Goal: Task Accomplishment & Management: Use online tool/utility

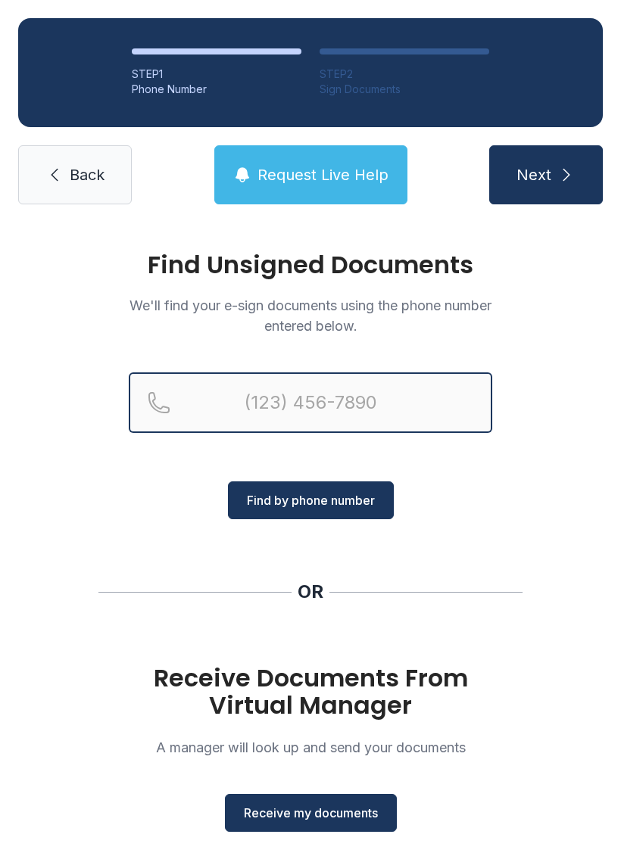
click at [447, 382] on input "Reservation phone number" at bounding box center [310, 402] width 363 height 61
type input "("
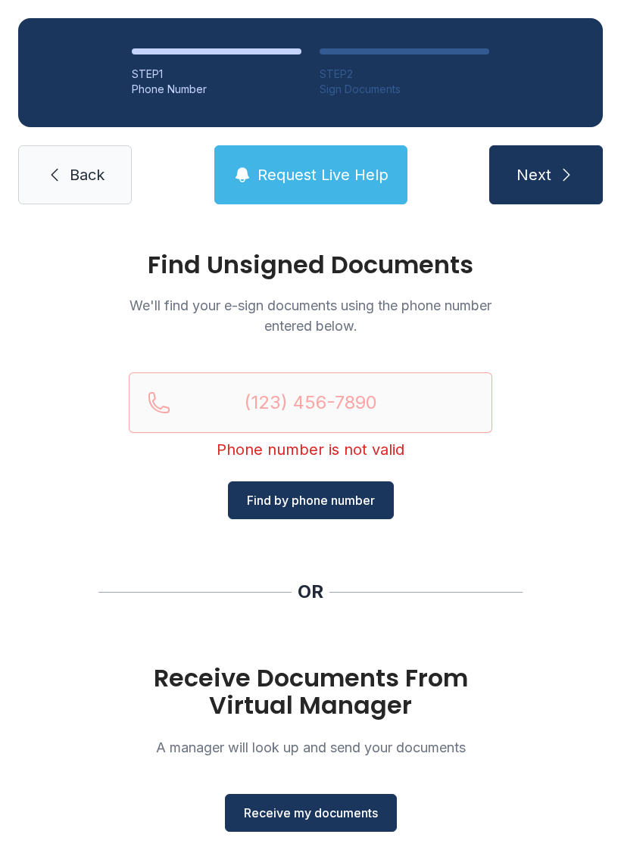
click at [91, 722] on div "Find Unsigned Documents We'll find your e-sign documents using the phone number…" at bounding box center [310, 558] width 621 height 670
click at [561, 592] on div "Find Unsigned Documents We'll find your e-sign documents using the phone number…" at bounding box center [310, 558] width 621 height 670
click at [120, 855] on div "Find Unsigned Documents We'll find your e-sign documents using the phone number…" at bounding box center [310, 558] width 621 height 670
click at [83, 193] on link "Back" at bounding box center [75, 174] width 114 height 59
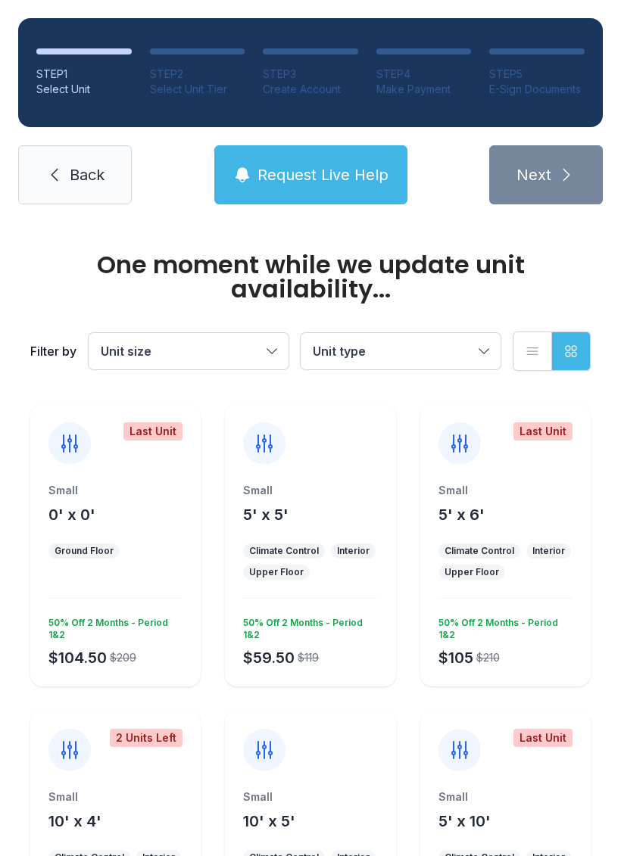
click at [56, 171] on icon at bounding box center [54, 175] width 7 height 13
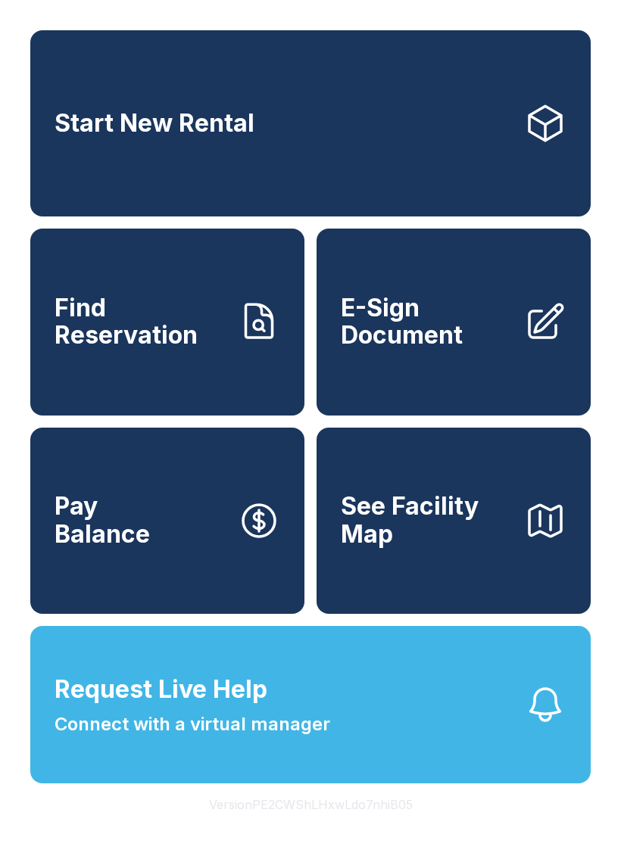
click at [55, 171] on link "Start New Rental" at bounding box center [310, 123] width 560 height 186
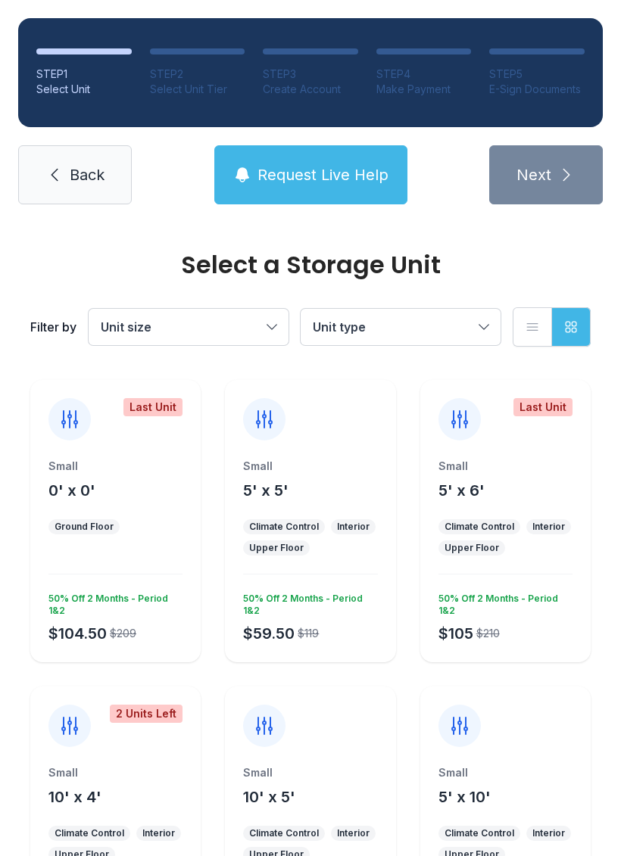
click at [67, 186] on link "Back" at bounding box center [75, 174] width 114 height 59
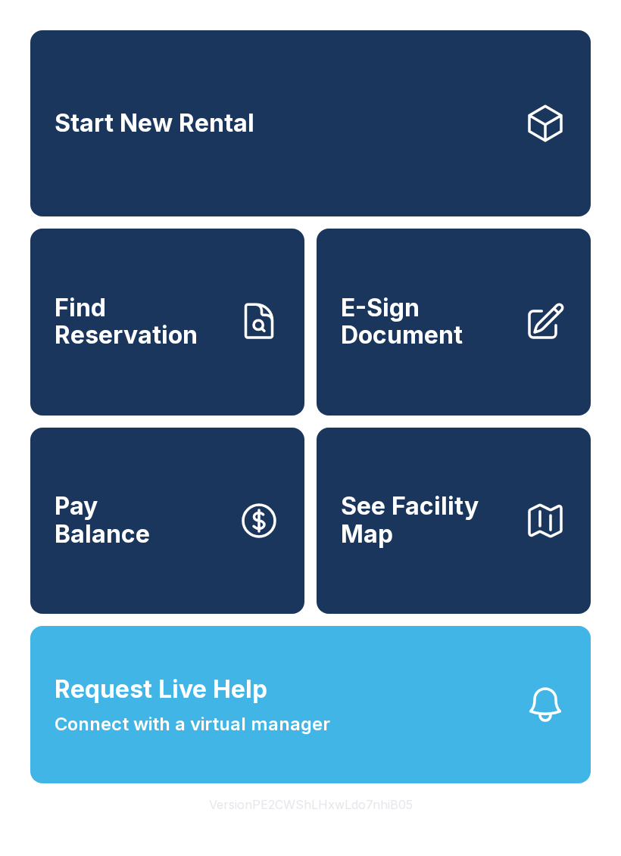
click at [611, 846] on div "Start New Rental Find Reservation E-Sign Document Pay Balance See Facility Map …" at bounding box center [310, 428] width 621 height 856
click at [481, 738] on button "Request Live Help Connect with a virtual manager" at bounding box center [310, 704] width 560 height 157
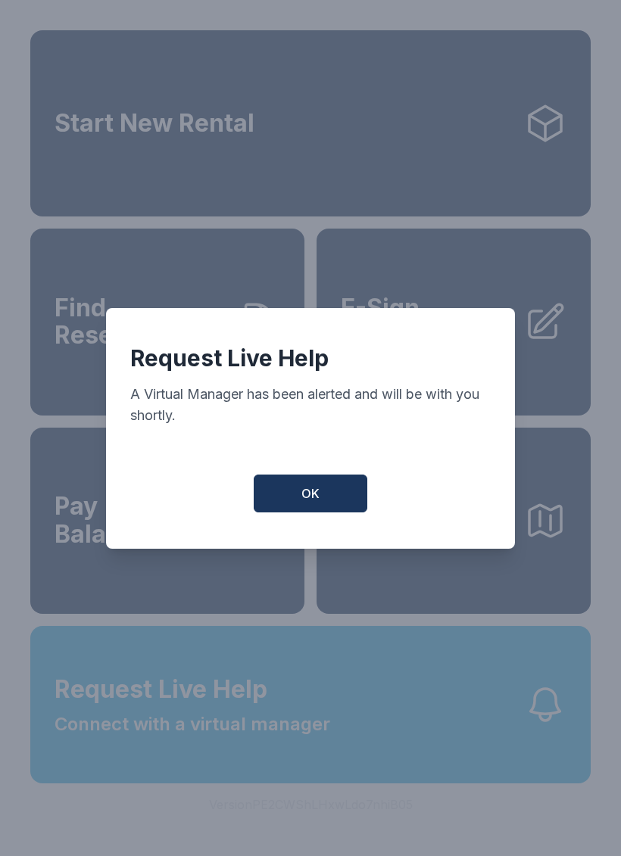
click at [328, 489] on button "OK" at bounding box center [311, 494] width 114 height 38
